Goal: Answer question/provide support

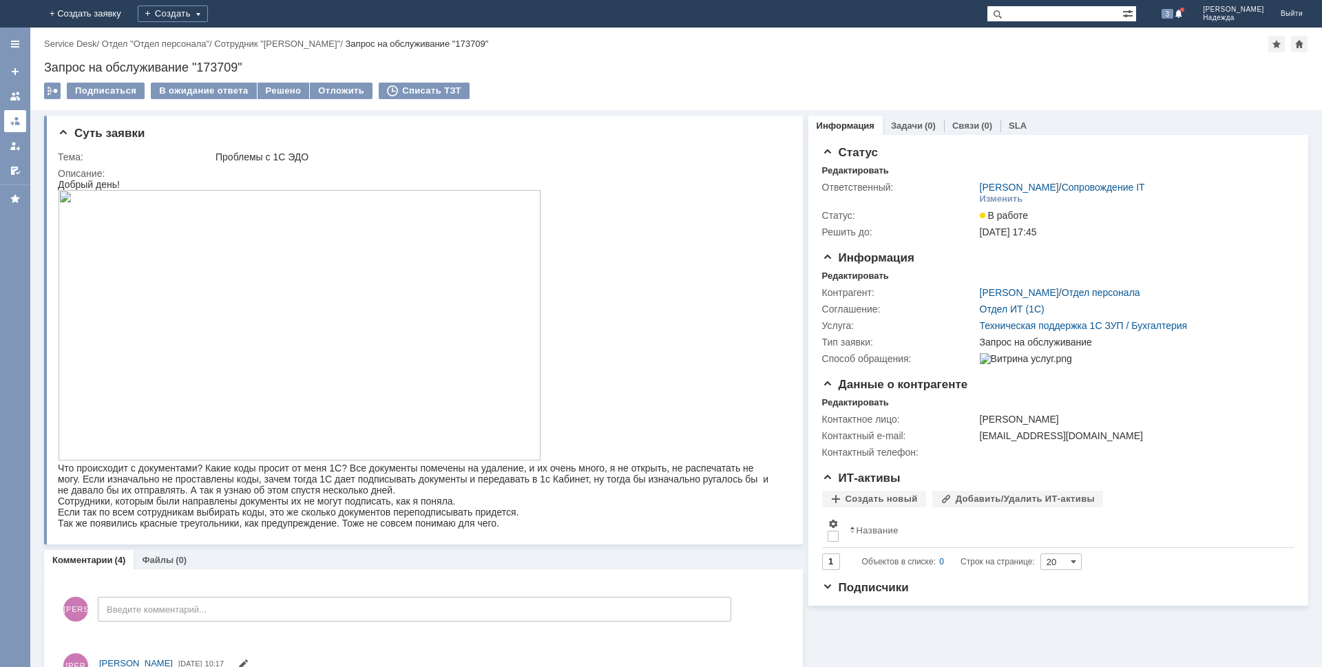
click at [19, 116] on div at bounding box center [15, 121] width 11 height 11
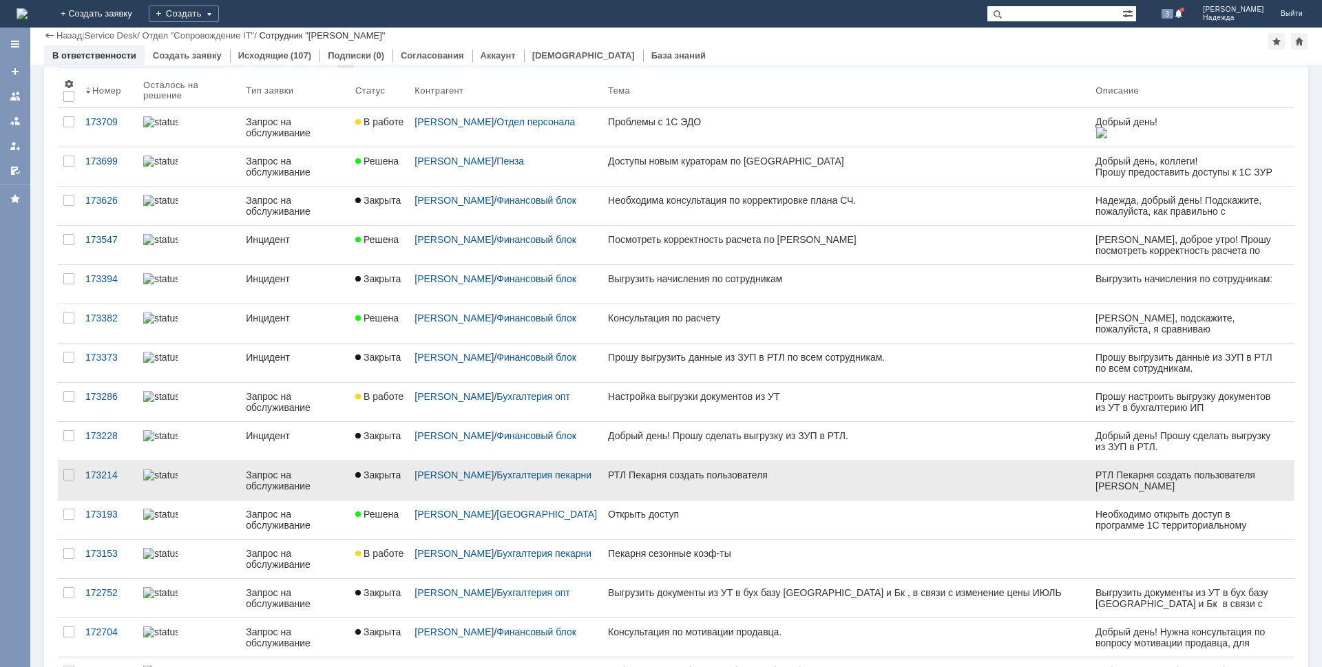
scroll to position [138, 0]
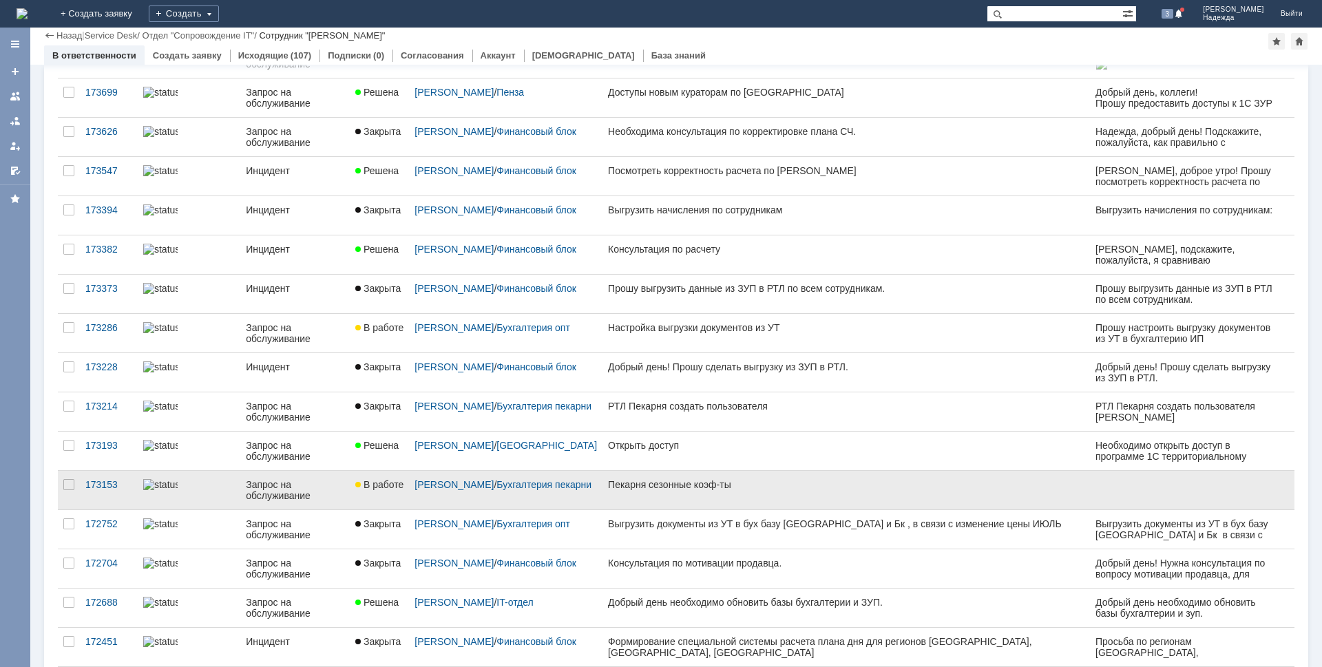
click at [699, 485] on div "Пекарня сезонные коэф-ты" at bounding box center [846, 484] width 477 height 11
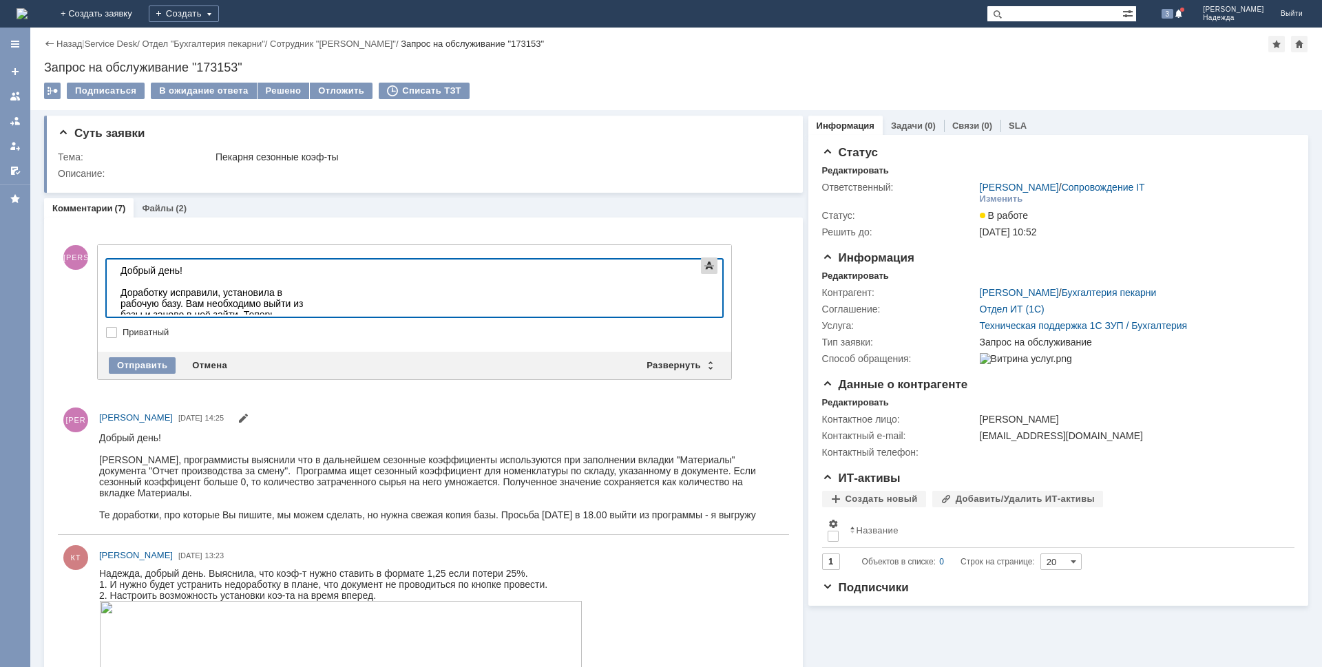
click at [711, 272] on span at bounding box center [709, 266] width 17 height 17
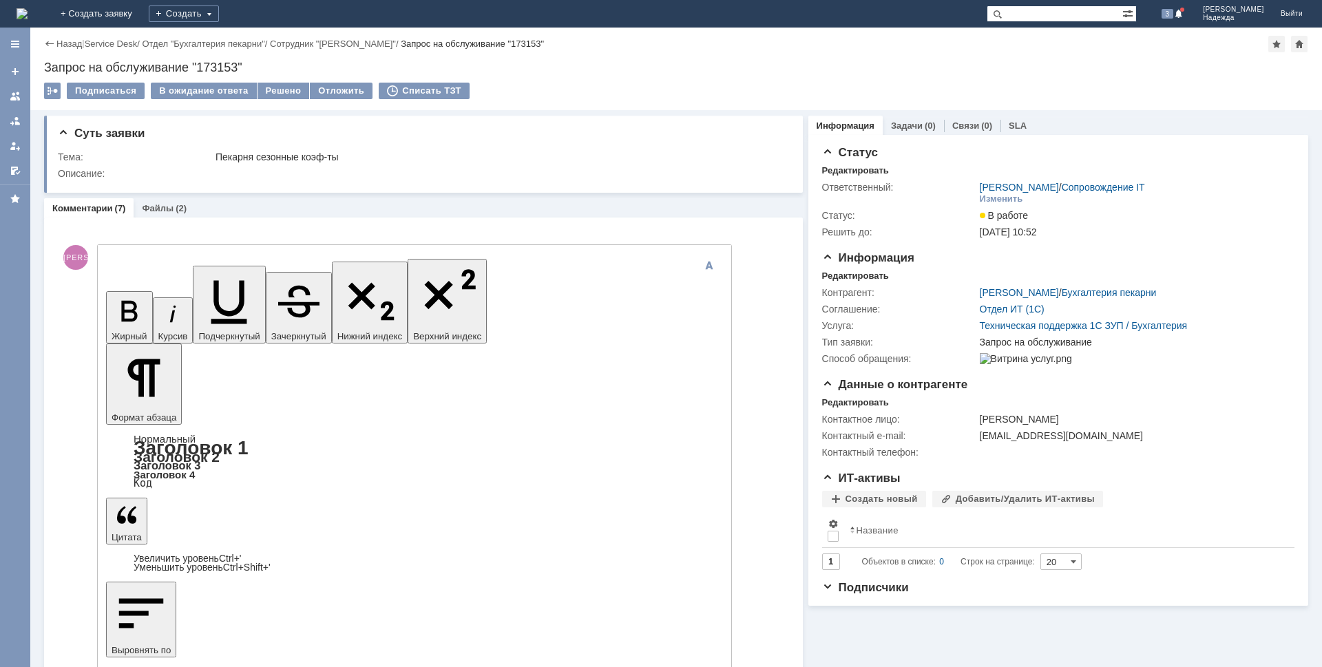
drag, startPoint x: 353, startPoint y: 4014, endPoint x: 592, endPoint y: 4015, distance: 238.3
click at [120, 293] on icon "button" at bounding box center [130, 311] width 36 height 36
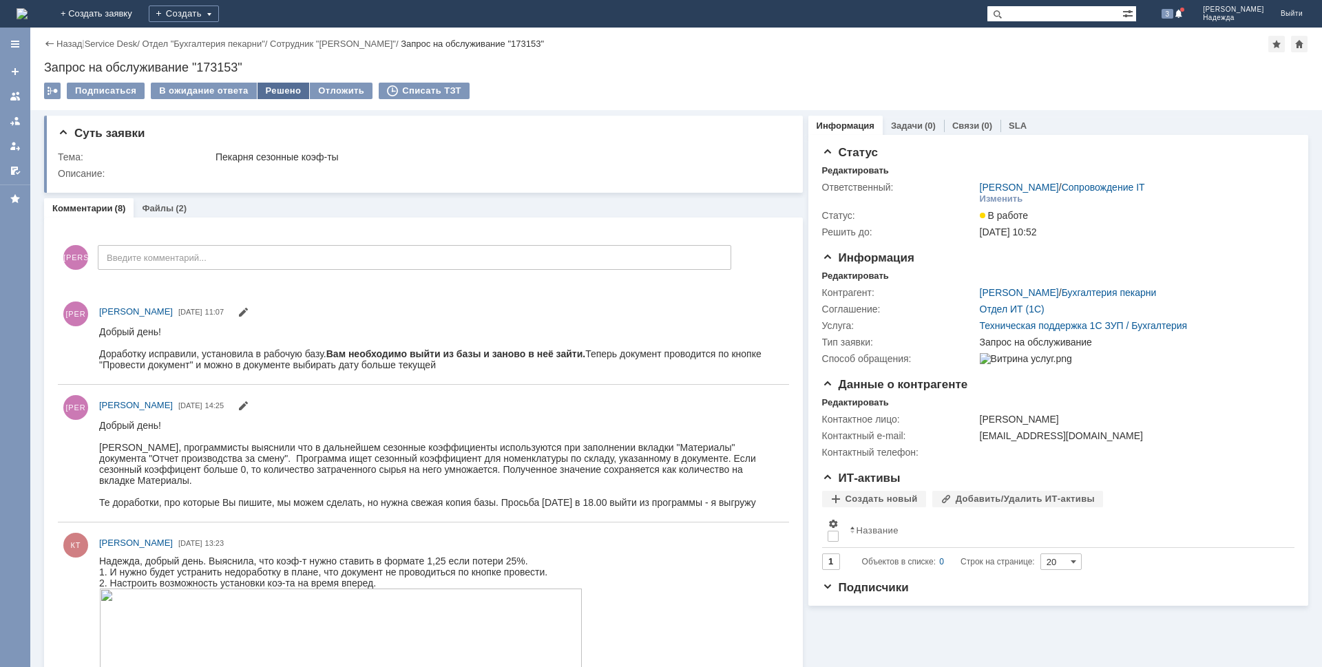
click at [280, 90] on div "Решено" at bounding box center [284, 91] width 52 height 17
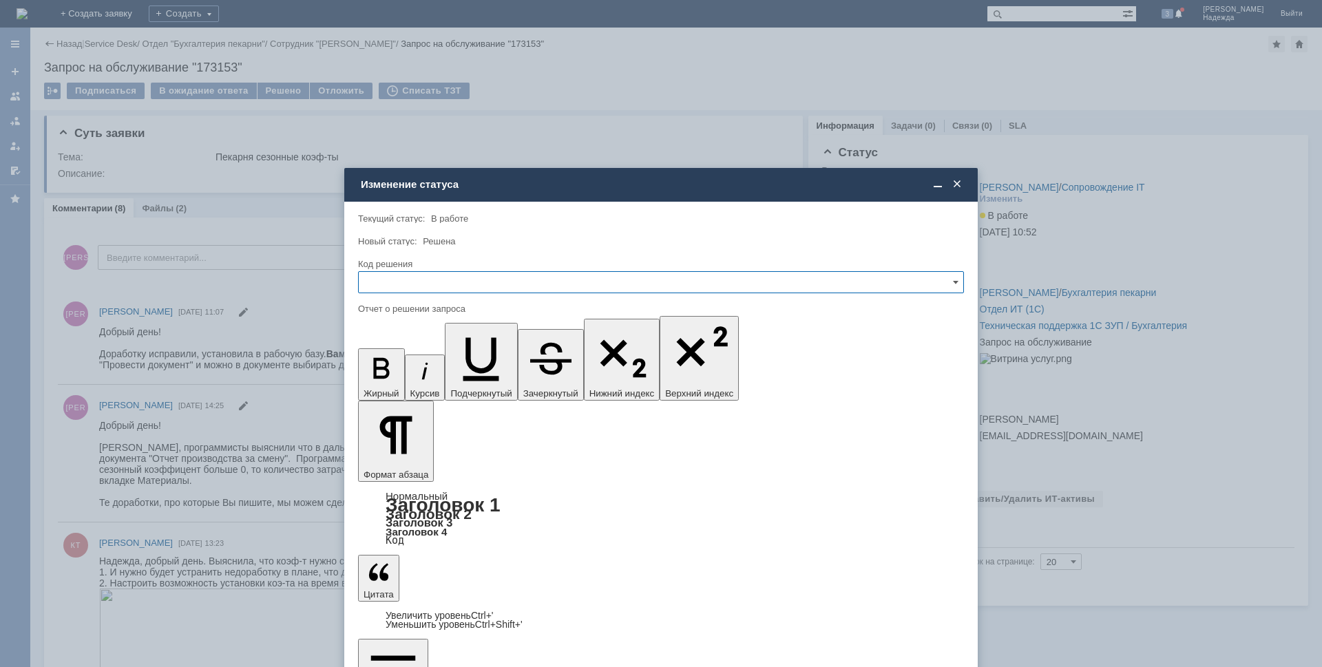
click at [389, 280] on input "text" at bounding box center [661, 282] width 606 height 22
click at [397, 375] on span "Решено" at bounding box center [661, 375] width 588 height 11
type input "Решено"
